Goal: Entertainment & Leisure: Consume media (video, audio)

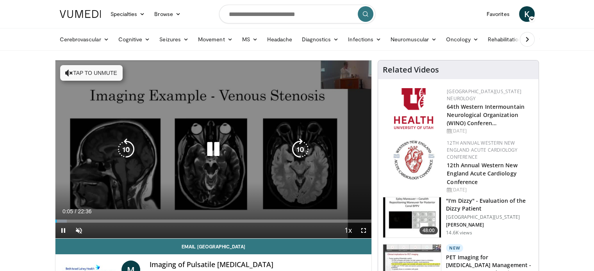
click at [69, 71] on icon "Video Player" at bounding box center [69, 73] width 8 height 8
